Goal: Task Accomplishment & Management: Manage account settings

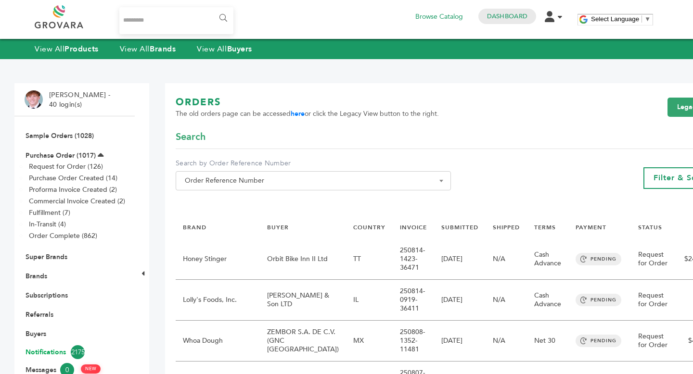
click at [48, 353] on link "Notifications 2175" at bounding box center [74, 352] width 98 height 14
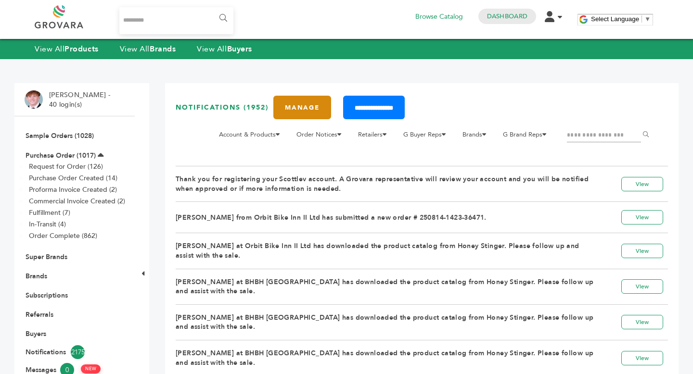
click at [321, 104] on link "Manage" at bounding box center [302, 108] width 58 height 24
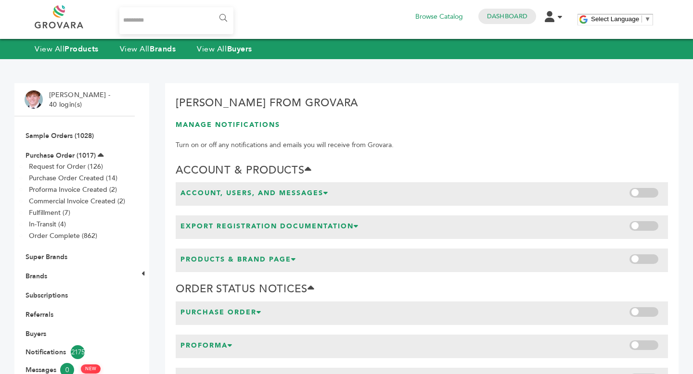
click at [647, 197] on span at bounding box center [643, 193] width 29 height 10
click at [647, 226] on span at bounding box center [643, 226] width 29 height 10
click at [644, 259] on span at bounding box center [643, 259] width 29 height 10
click at [636, 313] on span at bounding box center [643, 312] width 29 height 10
click at [636, 349] on span at bounding box center [643, 346] width 29 height 10
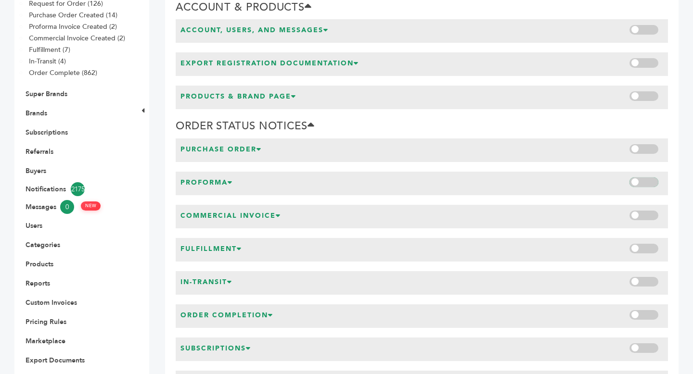
scroll to position [233, 0]
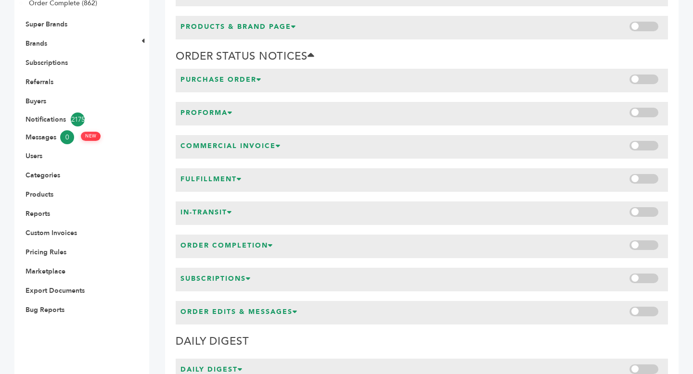
click at [649, 145] on span at bounding box center [643, 146] width 29 height 10
click at [645, 182] on span at bounding box center [643, 179] width 29 height 10
click at [645, 213] on span at bounding box center [643, 212] width 29 height 10
click at [643, 244] on span at bounding box center [643, 246] width 29 height 10
click at [646, 282] on span at bounding box center [643, 279] width 29 height 10
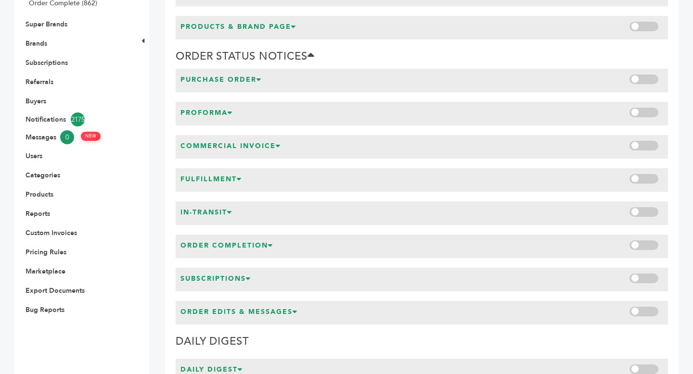
click at [646, 304] on div "Order Edits & Messages" at bounding box center [422, 313] width 492 height 24
click at [644, 311] on span at bounding box center [643, 312] width 29 height 10
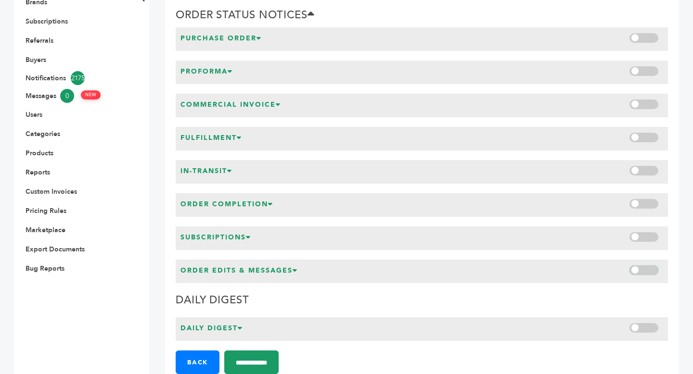
scroll to position [301, 0]
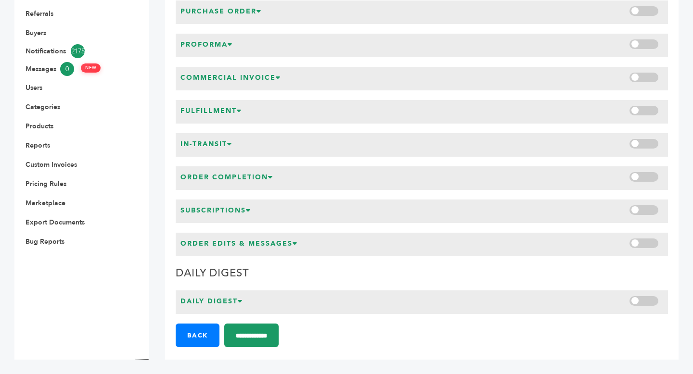
click at [646, 298] on span at bounding box center [643, 301] width 29 height 10
click at [279, 334] on input "**********" at bounding box center [251, 336] width 54 height 24
